Goal: Find specific fact: Find specific fact

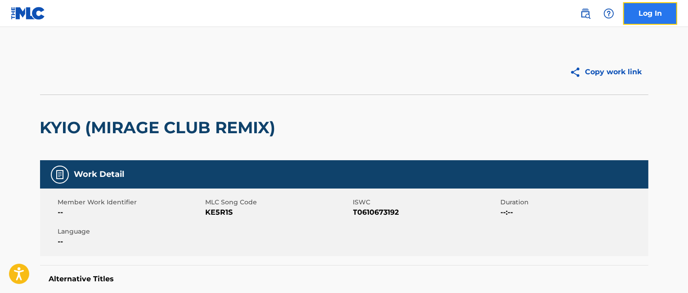
click at [651, 12] on link "Log In" at bounding box center [650, 13] width 54 height 22
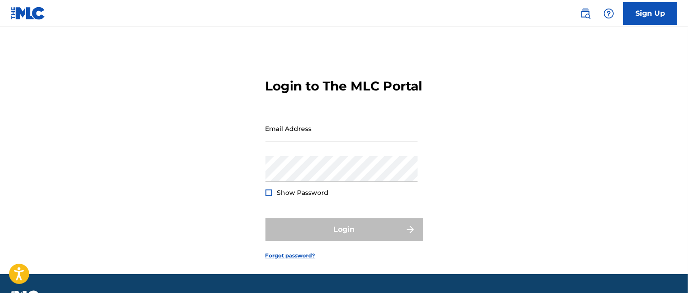
click at [313, 141] on input "Email Address" at bounding box center [341, 129] width 152 height 26
type input "[EMAIL_ADDRESS][DOMAIN_NAME]"
click at [627, 141] on div "Login to The MLC Portal Email Address [EMAIL_ADDRESS][DOMAIN_NAME] Password Sho…" at bounding box center [344, 161] width 630 height 224
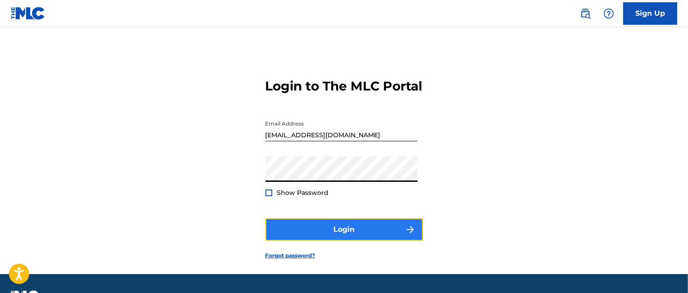
click at [347, 241] on button "Login" at bounding box center [343, 229] width 157 height 22
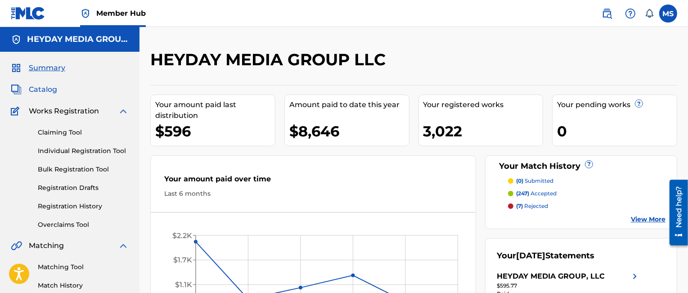
click at [45, 90] on span "Catalog" at bounding box center [43, 89] width 28 height 11
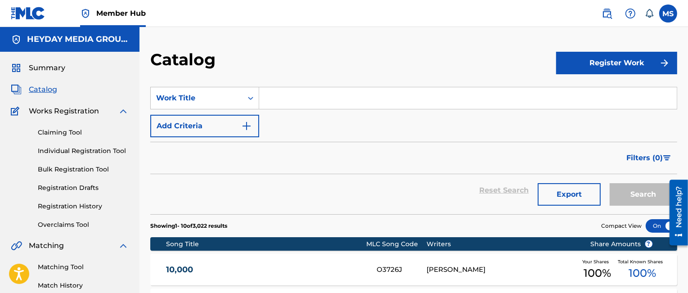
click at [289, 99] on input "Search Form" at bounding box center [467, 98] width 417 height 22
click at [272, 99] on input "Search Form" at bounding box center [467, 98] width 417 height 22
click at [267, 99] on input "Search Form" at bounding box center [467, 98] width 417 height 22
paste input "IL FANTASMA"
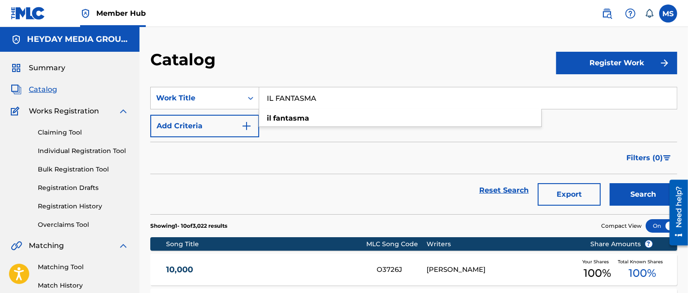
click at [363, 99] on input "IL FANTASMA" at bounding box center [467, 98] width 417 height 22
type input "IL FANTASMA"
click at [634, 191] on button "Search" at bounding box center [643, 194] width 67 height 22
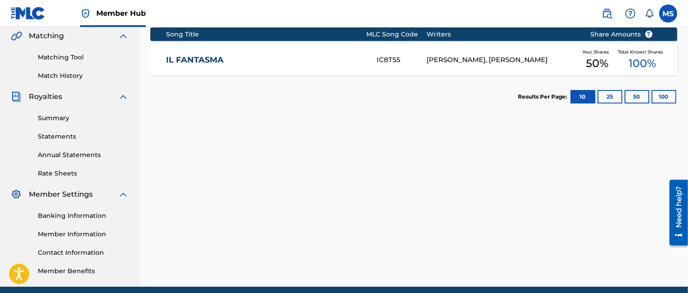
click at [178, 58] on link "IL FANTASMA" at bounding box center [265, 60] width 198 height 10
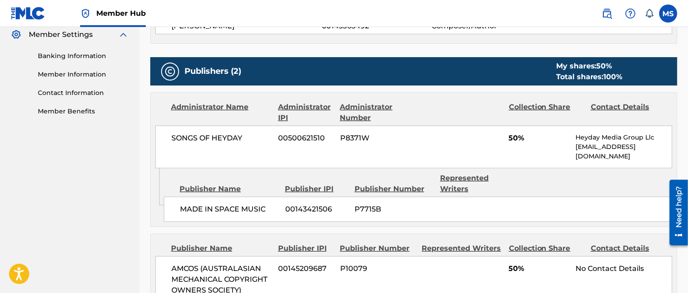
scroll to position [159, 0]
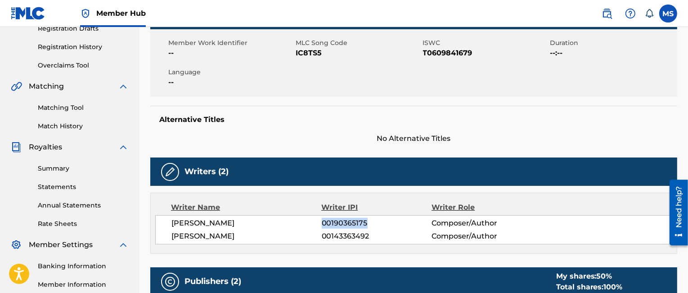
drag, startPoint x: 322, startPoint y: 222, endPoint x: 365, endPoint y: 223, distance: 43.2
click at [365, 223] on span "00190365175" at bounding box center [377, 223] width 110 height 11
copy span "00190365175"
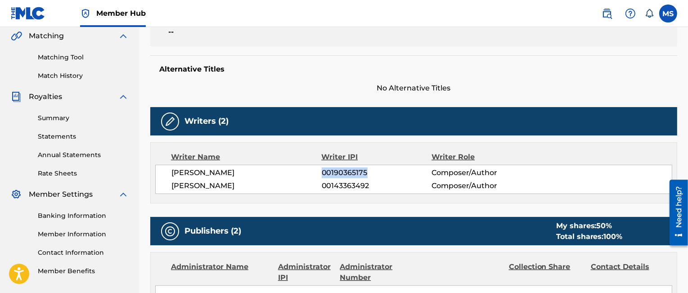
scroll to position [0, 0]
